Goal: Task Accomplishment & Management: Manage account settings

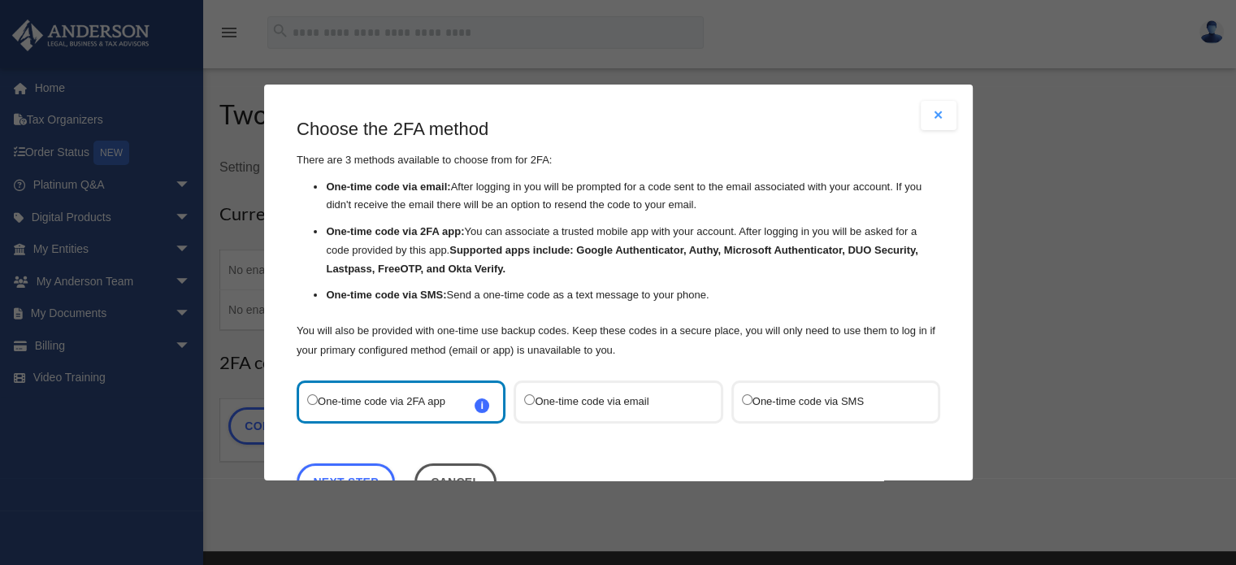
click at [816, 399] on label "One-time code via SMS" at bounding box center [826, 402] width 171 height 22
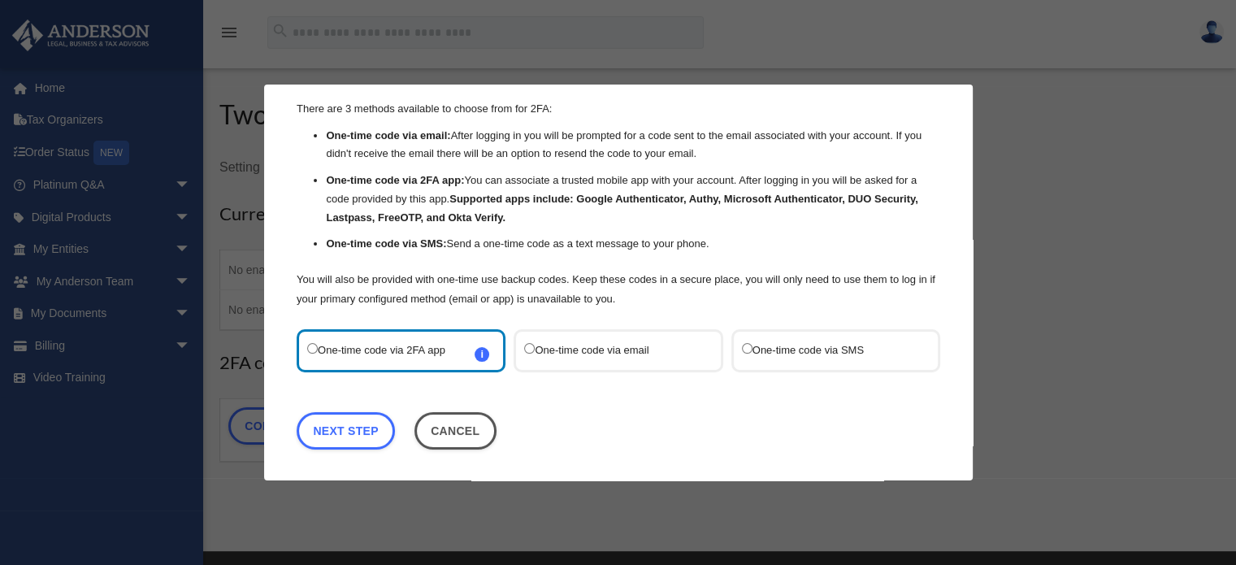
scroll to position [52, 0]
click at [816, 349] on label "One-time code via SMS" at bounding box center [826, 350] width 171 height 22
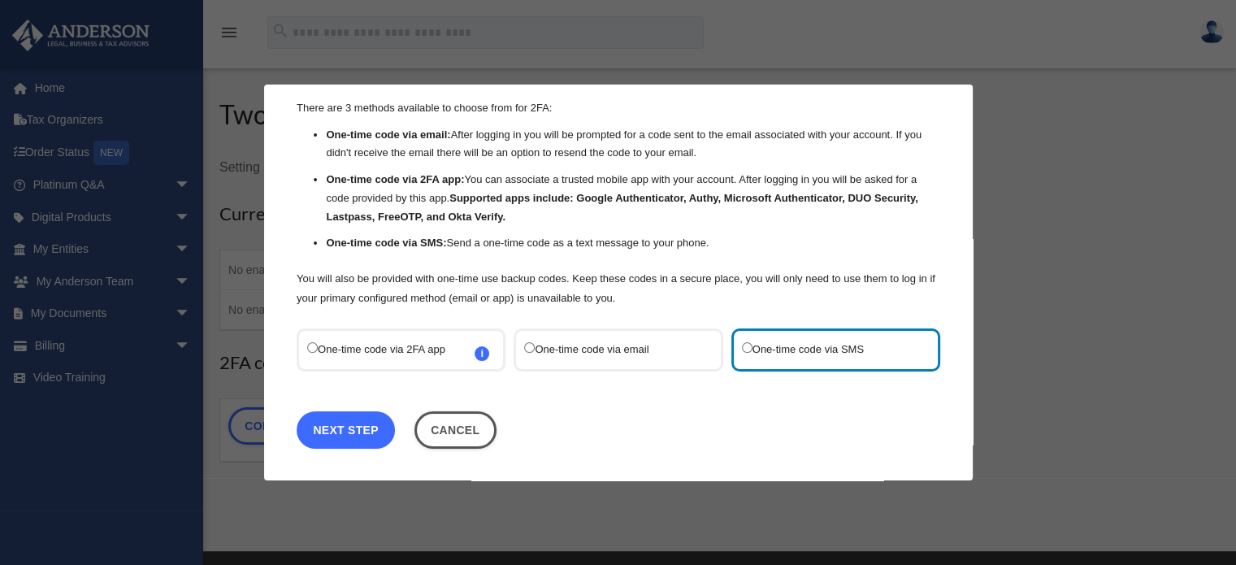
click at [345, 433] on link "Next Step" at bounding box center [346, 429] width 98 height 37
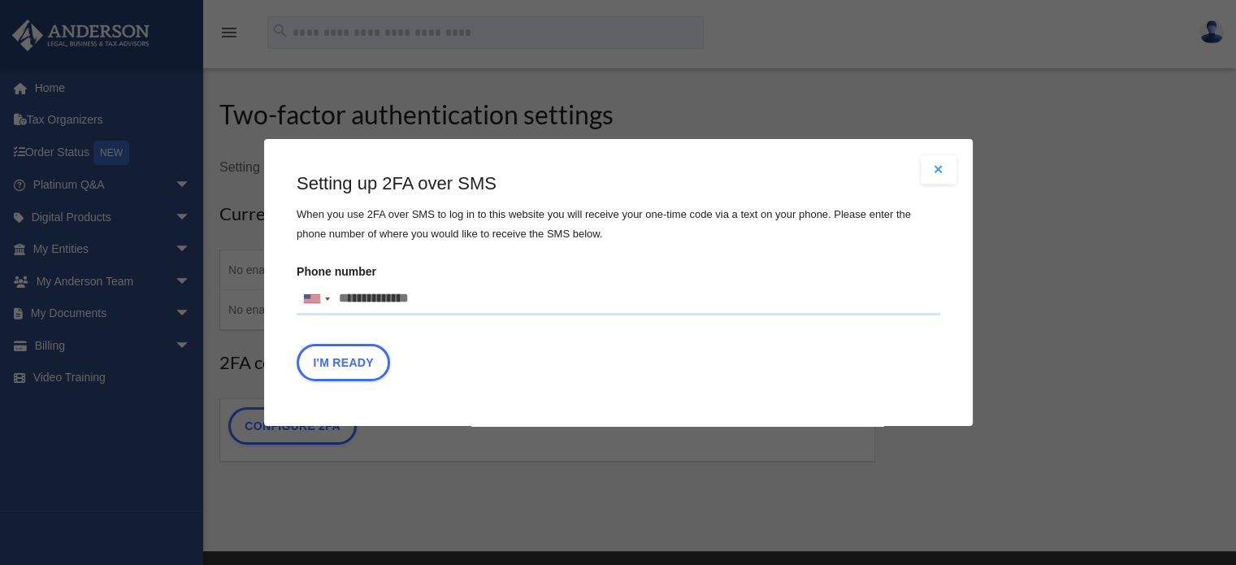
click at [942, 158] on button "Close modal" at bounding box center [938, 169] width 36 height 29
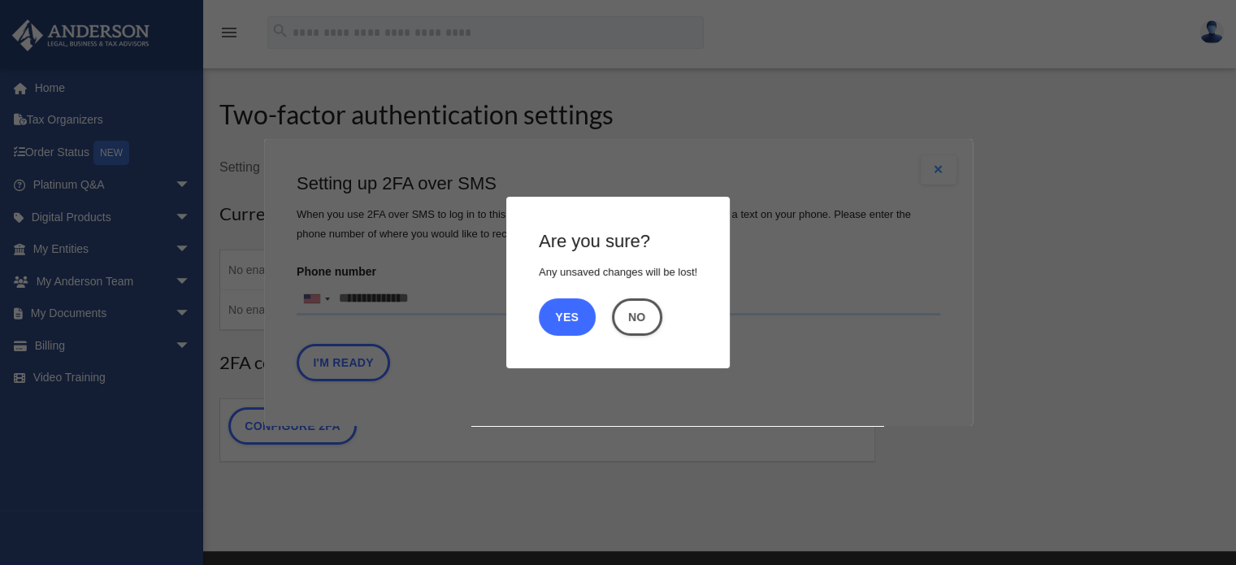
click at [568, 318] on button "Yes" at bounding box center [567, 316] width 57 height 37
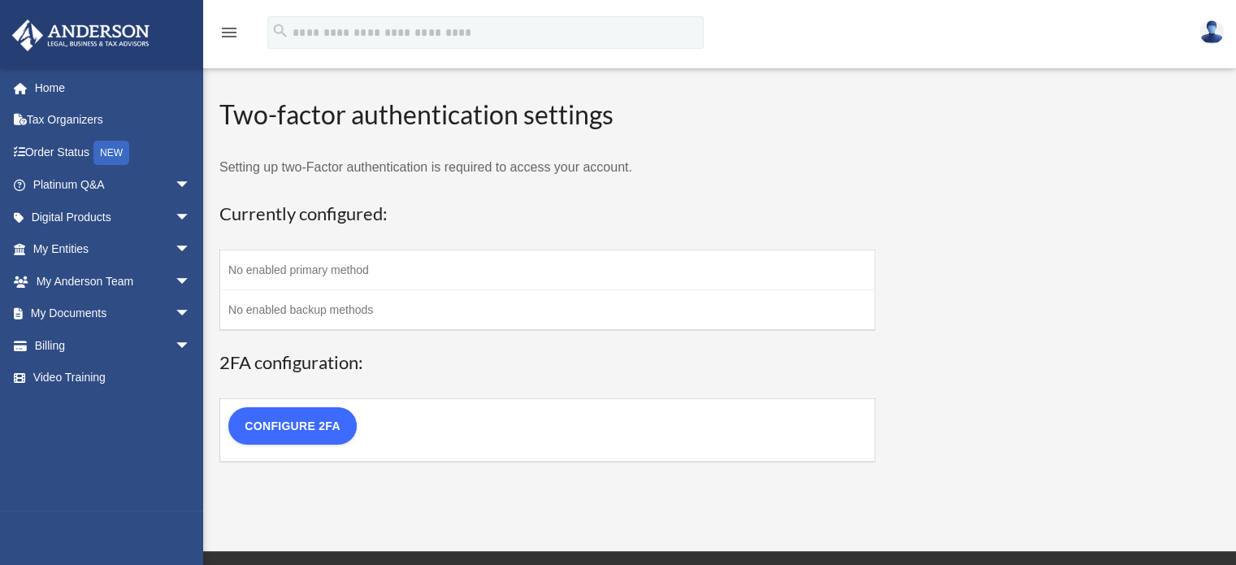
click at [312, 431] on link "Configure 2FA" at bounding box center [292, 425] width 128 height 37
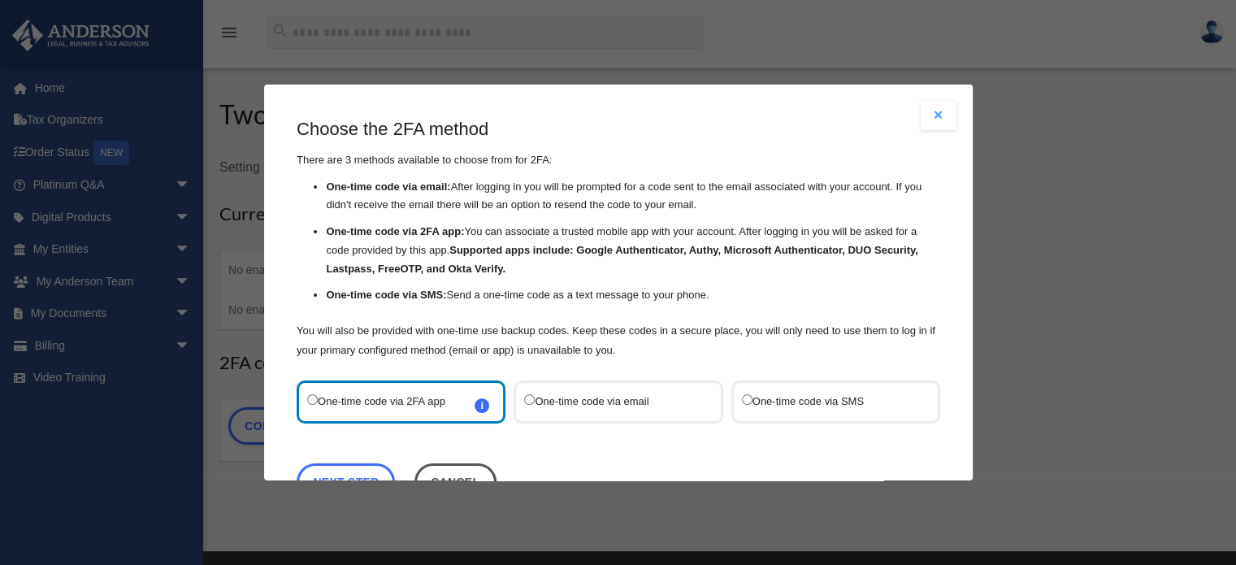
click at [770, 403] on label "One-time code via SMS" at bounding box center [826, 402] width 171 height 22
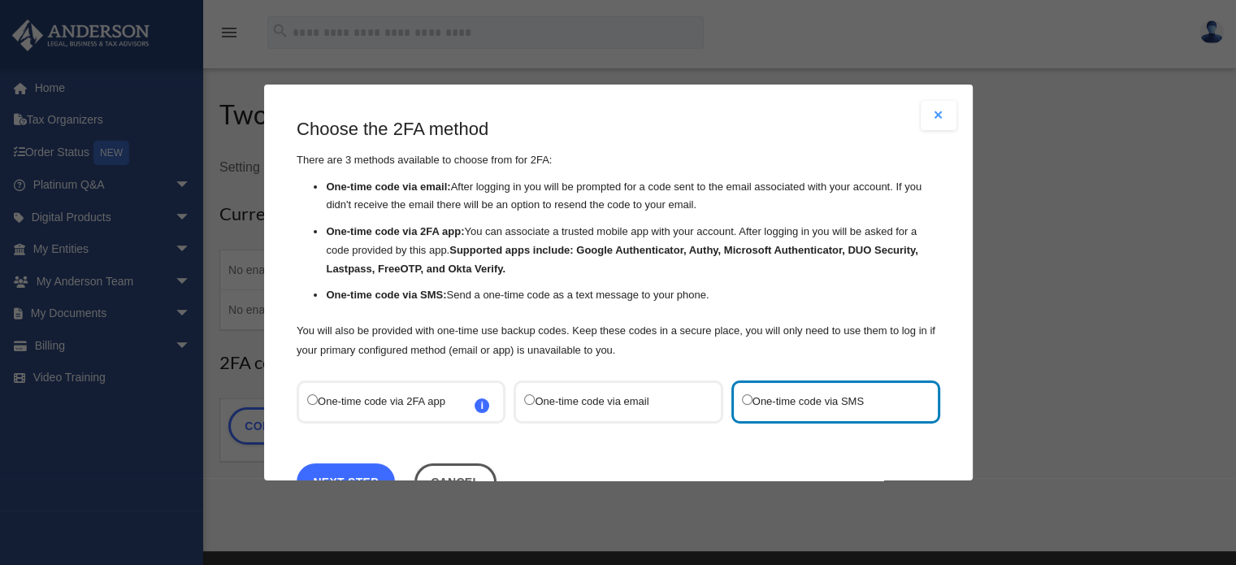
click at [344, 470] on link "Next Step" at bounding box center [346, 481] width 98 height 37
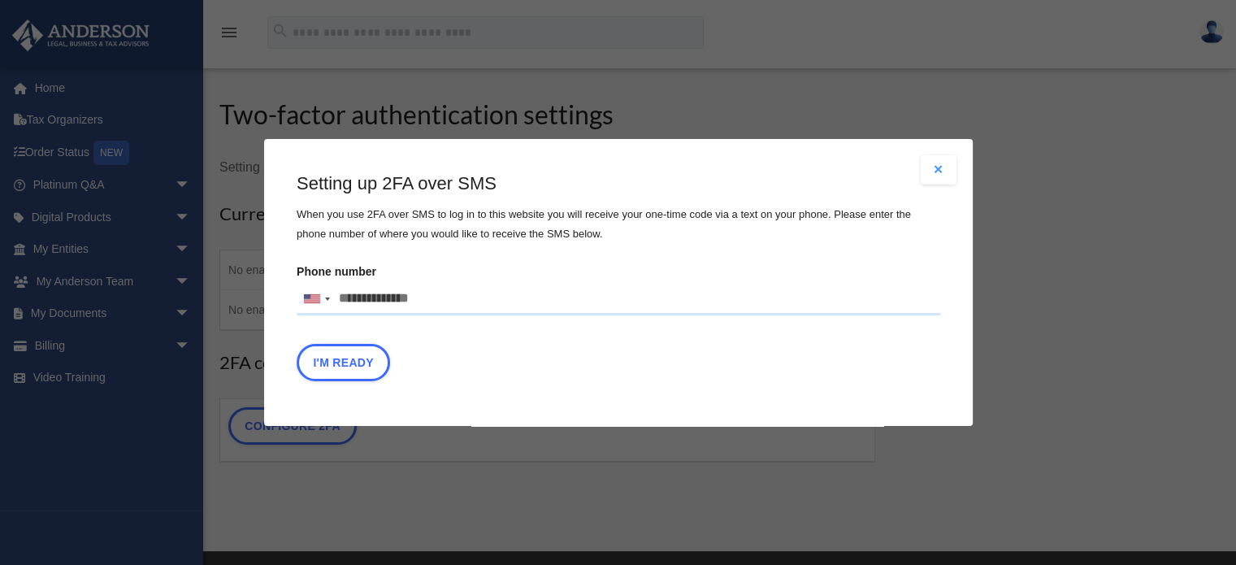
click at [427, 298] on input "Phone number United States +1 United Kingdom +44 Afghanistan (‫افغانستان‬‎) +93…" at bounding box center [618, 299] width 643 height 32
type input "**********"
click at [349, 365] on button "I'm Ready" at bounding box center [343, 362] width 93 height 37
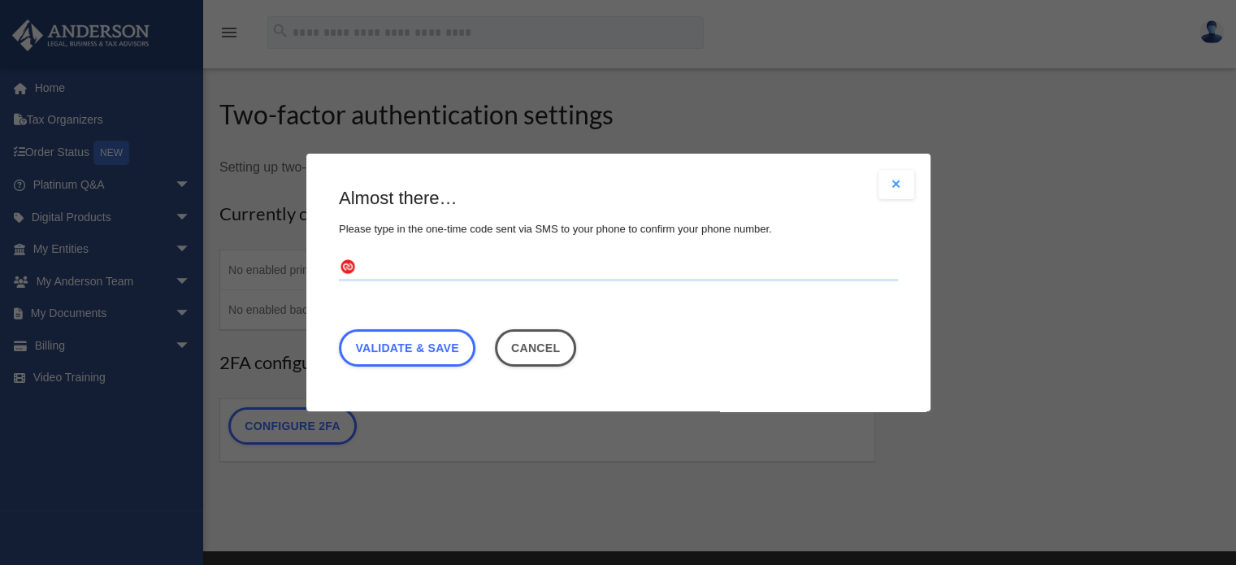
click at [381, 273] on input "text" at bounding box center [618, 268] width 559 height 26
type input "******"
click at [413, 351] on link "Validate & Save" at bounding box center [407, 347] width 136 height 37
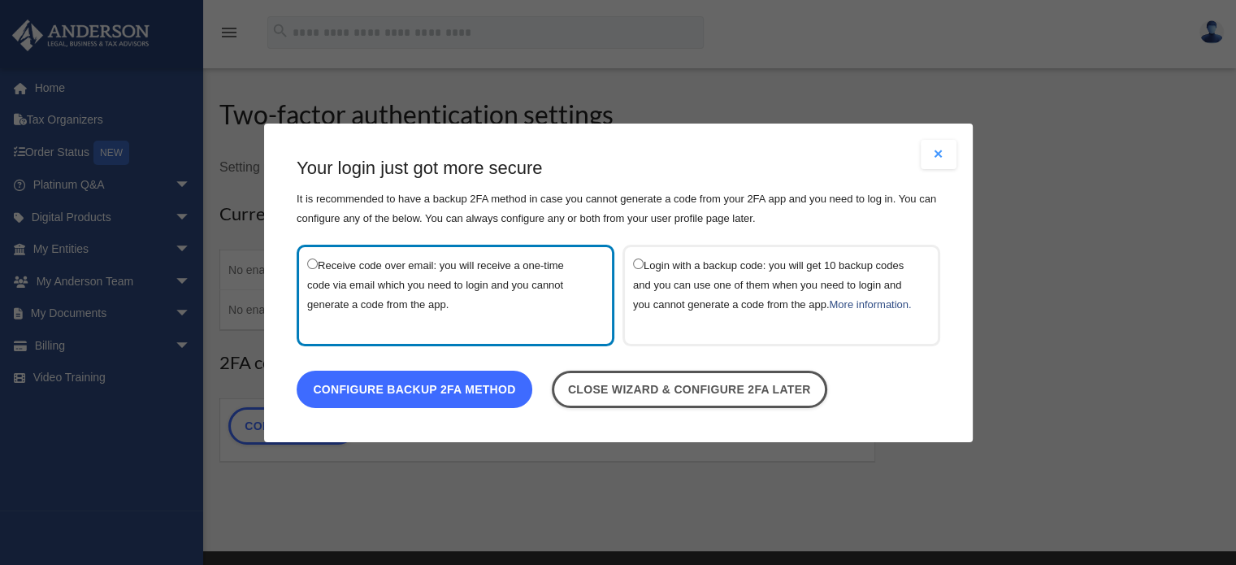
click at [443, 388] on link "Configure backup 2FA method" at bounding box center [415, 388] width 236 height 37
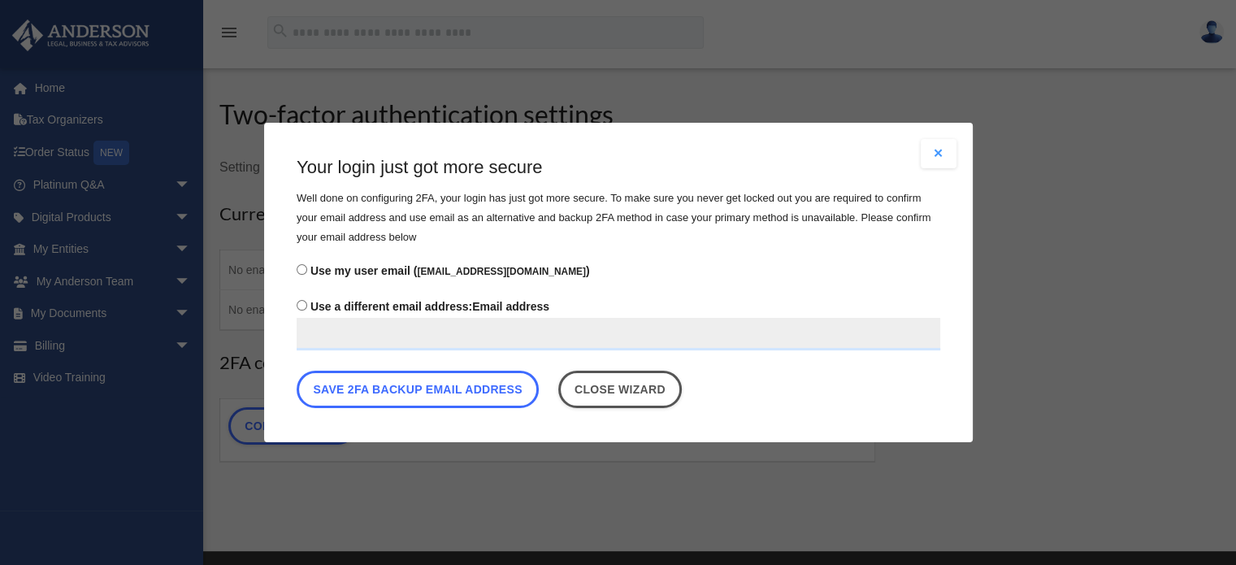
click at [443, 388] on button "Save 2FA backup email address" at bounding box center [418, 388] width 242 height 37
